Goal: Navigation & Orientation: Go to known website

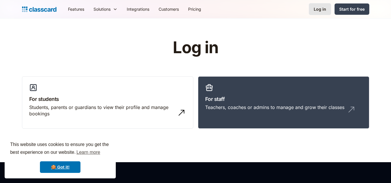
click at [319, 11] on div "Log in" at bounding box center [320, 9] width 12 height 6
click at [319, 10] on div "Log in" at bounding box center [320, 9] width 12 height 6
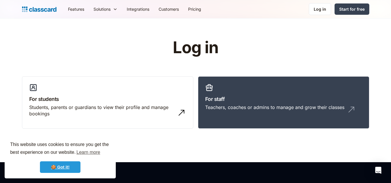
click at [58, 164] on link "🍪 Got it!" at bounding box center [60, 167] width 40 height 12
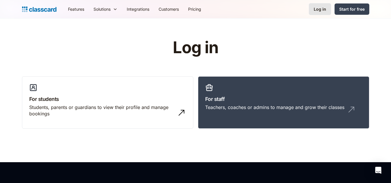
click at [325, 8] on div "Log in" at bounding box center [320, 9] width 12 height 6
click at [293, 91] on link "For staff Teachers, coaches or admins to manage and grow their classes" at bounding box center [283, 102] width 171 height 53
